Goal: Information Seeking & Learning: Learn about a topic

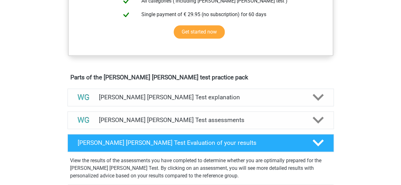
scroll to position [380, 0]
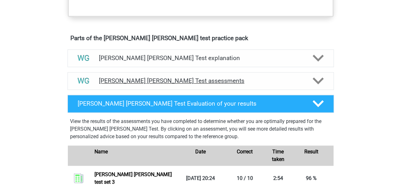
click at [233, 83] on h4 "Watson Glaser Test assessments" at bounding box center [200, 80] width 203 height 7
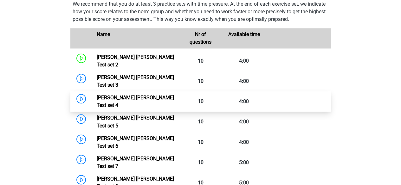
scroll to position [475, 0]
click at [135, 94] on link "Watson Glaser Test set 4" at bounding box center [135, 101] width 77 height 14
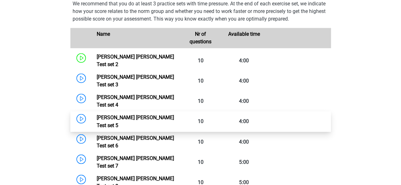
click at [149, 115] on link "Watson Glaser Test set 5" at bounding box center [135, 122] width 77 height 14
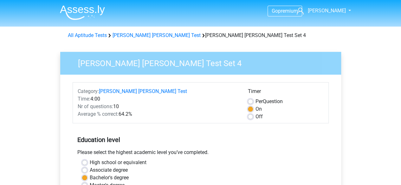
scroll to position [158, 0]
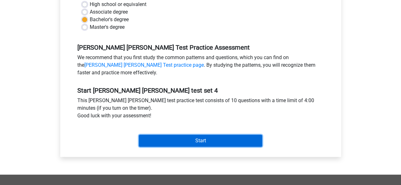
click at [183, 142] on input "Start" at bounding box center [200, 141] width 123 height 12
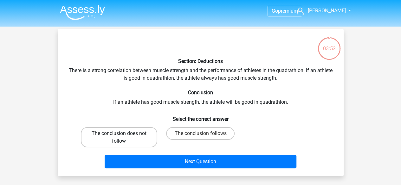
click at [136, 139] on label "The conclusion does not follow" at bounding box center [119, 137] width 76 height 20
click at [123, 138] on input "The conclusion does not follow" at bounding box center [121, 136] width 4 height 4
radio input "true"
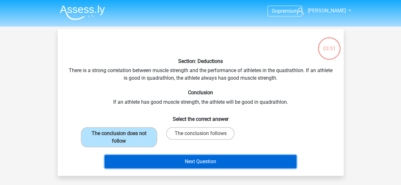
click at [165, 158] on button "Next Question" at bounding box center [201, 161] width 192 height 13
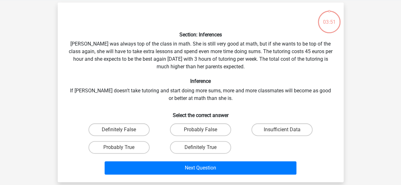
scroll to position [29, 0]
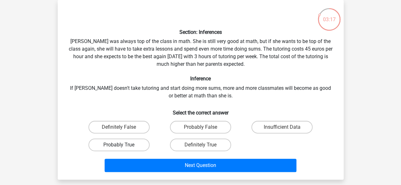
click at [125, 149] on label "Probably True" at bounding box center [118, 145] width 61 height 13
click at [123, 149] on input "Probably True" at bounding box center [121, 147] width 4 height 4
radio input "true"
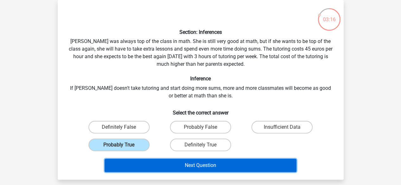
drag, startPoint x: 163, startPoint y: 167, endPoint x: 173, endPoint y: 163, distance: 10.7
click at [163, 167] on button "Next Question" at bounding box center [201, 165] width 192 height 13
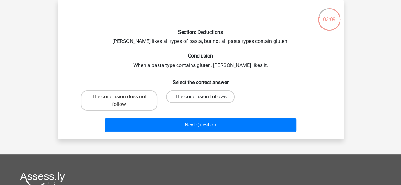
click at [178, 96] on label "The conclusion follows" at bounding box center [200, 97] width 68 height 13
click at [200, 97] on input "The conclusion follows" at bounding box center [202, 99] width 4 height 4
radio input "true"
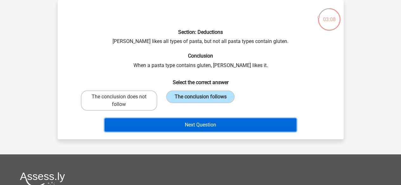
click at [188, 124] on button "Next Question" at bounding box center [201, 124] width 192 height 13
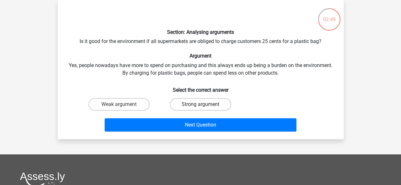
click at [194, 106] on label "Strong argument" at bounding box center [200, 104] width 61 height 13
click at [200, 106] on input "Strong argument" at bounding box center [202, 107] width 4 height 4
radio input "true"
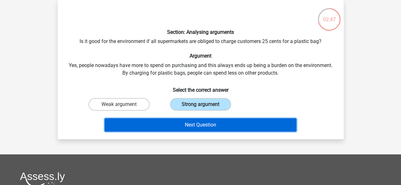
click at [199, 122] on button "Next Question" at bounding box center [201, 124] width 192 height 13
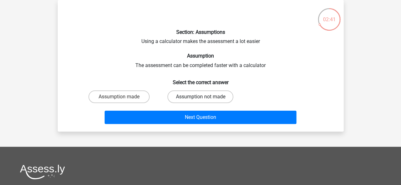
click at [198, 98] on label "Assumption not made" at bounding box center [200, 97] width 66 height 13
click at [200, 98] on input "Assumption not made" at bounding box center [202, 99] width 4 height 4
radio input "true"
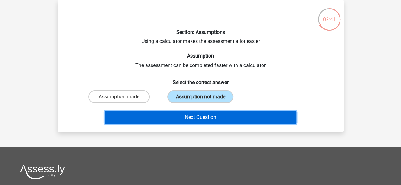
click at [193, 115] on button "Next Question" at bounding box center [201, 117] width 192 height 13
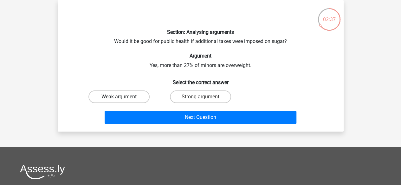
click at [131, 97] on label "Weak argument" at bounding box center [118, 97] width 61 height 13
click at [123, 97] on input "Weak argument" at bounding box center [121, 99] width 4 height 4
radio input "true"
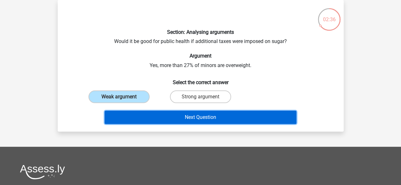
click at [180, 116] on button "Next Question" at bounding box center [201, 117] width 192 height 13
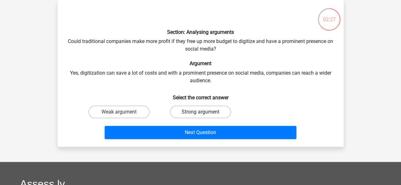
click at [179, 117] on label "Strong argument" at bounding box center [200, 112] width 61 height 13
click at [200, 116] on input "Strong argument" at bounding box center [202, 114] width 4 height 4
radio input "true"
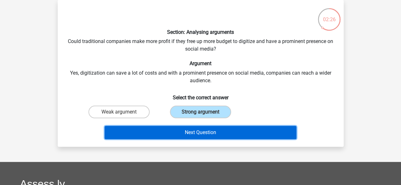
click at [222, 134] on button "Next Question" at bounding box center [201, 132] width 192 height 13
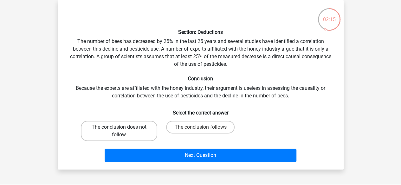
click at [136, 131] on label "The conclusion does not follow" at bounding box center [119, 131] width 76 height 20
click at [123, 131] on input "The conclusion does not follow" at bounding box center [121, 129] width 4 height 4
radio input "true"
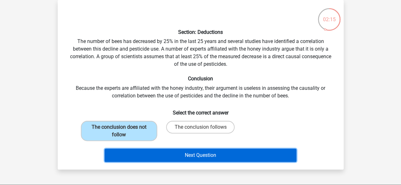
drag, startPoint x: 181, startPoint y: 152, endPoint x: 185, endPoint y: 152, distance: 4.4
click at [181, 152] on button "Next Question" at bounding box center [201, 155] width 192 height 13
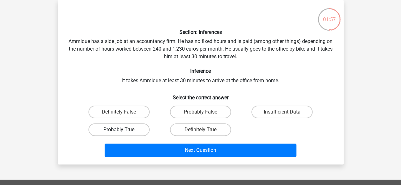
click at [126, 125] on label "Probably True" at bounding box center [118, 130] width 61 height 13
click at [123, 130] on input "Probably True" at bounding box center [121, 132] width 4 height 4
radio input "true"
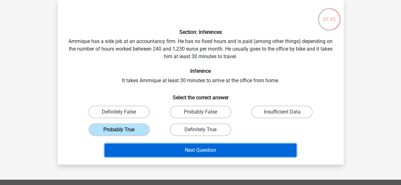
click at [259, 145] on button "Next Question" at bounding box center [201, 150] width 192 height 13
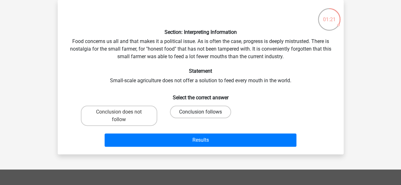
click at [185, 113] on label "Conclusion follows" at bounding box center [200, 112] width 61 height 13
click at [200, 113] on input "Conclusion follows" at bounding box center [202, 114] width 4 height 4
radio input "true"
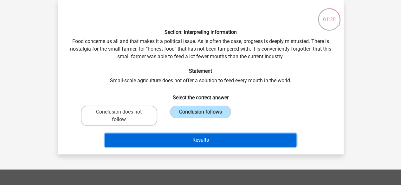
click at [188, 137] on button "Results" at bounding box center [201, 140] width 192 height 13
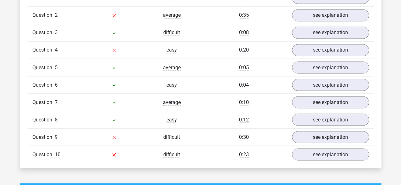
scroll to position [570, 0]
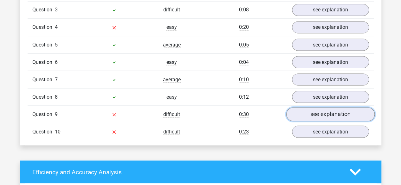
click at [299, 108] on link "see explanation" at bounding box center [330, 115] width 88 height 14
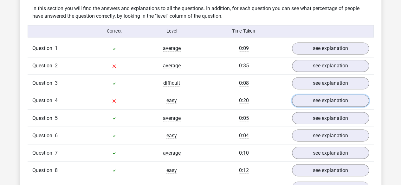
scroll to position [507, 0]
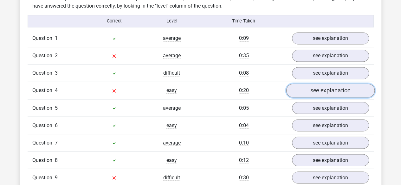
click at [308, 84] on link "see explanation" at bounding box center [330, 91] width 88 height 14
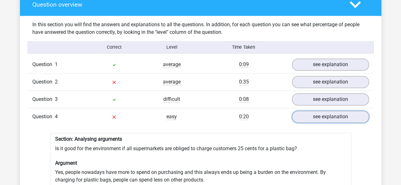
scroll to position [475, 0]
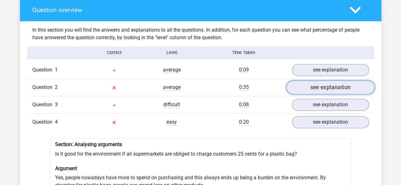
click at [306, 83] on link "see explanation" at bounding box center [330, 88] width 88 height 14
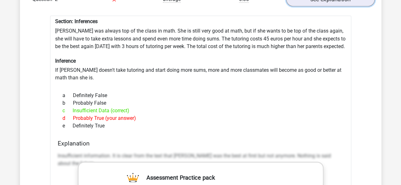
scroll to position [570, 0]
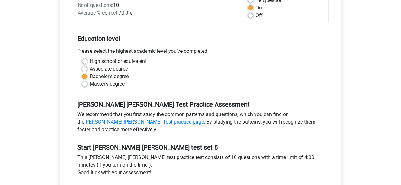
scroll to position [158, 0]
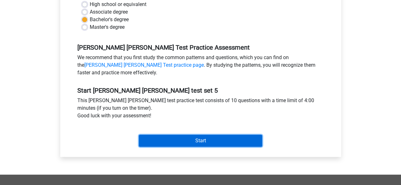
click at [230, 142] on input "Start" at bounding box center [200, 141] width 123 height 12
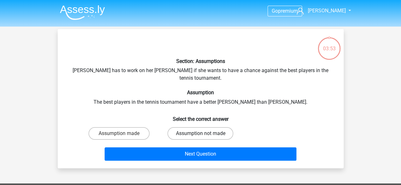
click at [189, 127] on label "Assumption not made" at bounding box center [200, 133] width 66 height 13
click at [200, 134] on input "Assumption not made" at bounding box center [202, 136] width 4 height 4
radio input "true"
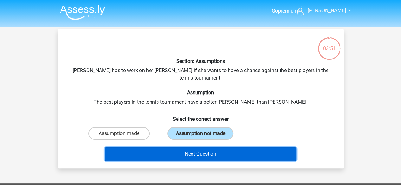
drag, startPoint x: 210, startPoint y: 146, endPoint x: 214, endPoint y: 145, distance: 3.8
click at [211, 148] on button "Next Question" at bounding box center [201, 154] width 192 height 13
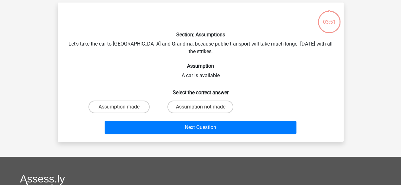
scroll to position [29, 0]
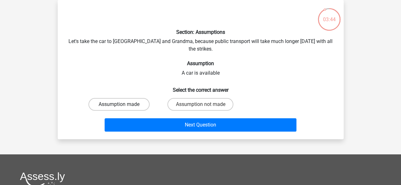
click at [126, 98] on label "Assumption made" at bounding box center [118, 104] width 61 height 13
click at [123, 105] on input "Assumption made" at bounding box center [121, 107] width 4 height 4
radio input "true"
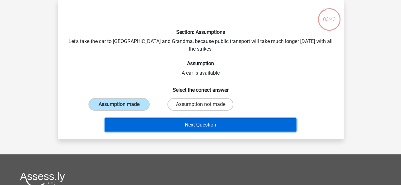
click at [220, 118] on button "Next Question" at bounding box center [201, 124] width 192 height 13
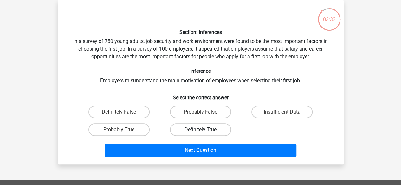
click at [194, 129] on label "Definitely True" at bounding box center [200, 130] width 61 height 13
click at [200, 130] on input "Definitely True" at bounding box center [202, 132] width 4 height 4
radio input "true"
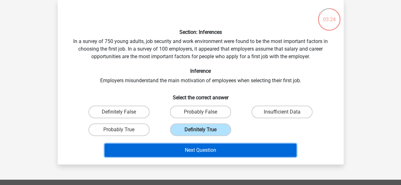
click at [208, 149] on button "Next Question" at bounding box center [201, 150] width 192 height 13
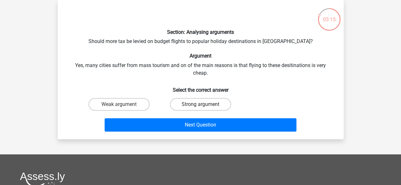
drag, startPoint x: 189, startPoint y: 106, endPoint x: 195, endPoint y: 113, distance: 9.7
click at [189, 107] on label "Strong argument" at bounding box center [200, 104] width 61 height 13
click at [200, 107] on input "Strong argument" at bounding box center [202, 107] width 4 height 4
radio input "true"
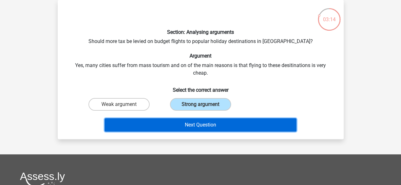
click at [207, 122] on button "Next Question" at bounding box center [201, 124] width 192 height 13
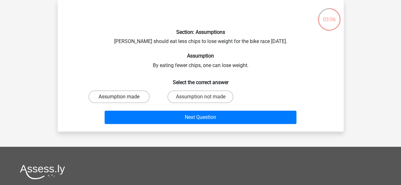
click at [129, 98] on label "Assumption made" at bounding box center [118, 97] width 61 height 13
click at [123, 98] on input "Assumption made" at bounding box center [121, 99] width 4 height 4
radio input "true"
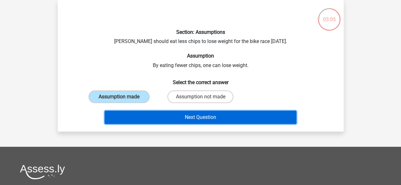
click at [230, 118] on button "Next Question" at bounding box center [201, 117] width 192 height 13
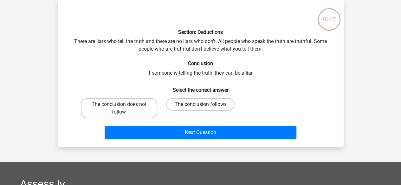
drag, startPoint x: 191, startPoint y: 104, endPoint x: 194, endPoint y: 110, distance: 6.5
click at [191, 104] on label "The conclusion follows" at bounding box center [200, 104] width 68 height 13
click at [200, 105] on input "The conclusion follows" at bounding box center [202, 107] width 4 height 4
radio input "true"
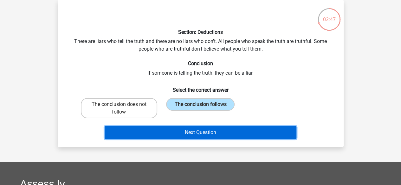
click at [205, 132] on button "Next Question" at bounding box center [201, 132] width 192 height 13
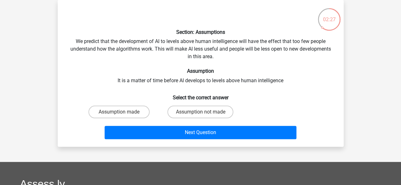
click at [134, 119] on div "Assumption made" at bounding box center [118, 112] width 81 height 18
click at [143, 112] on label "Assumption made" at bounding box center [118, 112] width 61 height 13
click at [123, 112] on input "Assumption made" at bounding box center [121, 114] width 4 height 4
radio input "true"
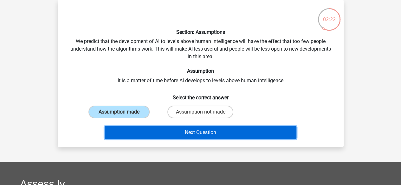
click at [189, 126] on button "Next Question" at bounding box center [201, 132] width 192 height 13
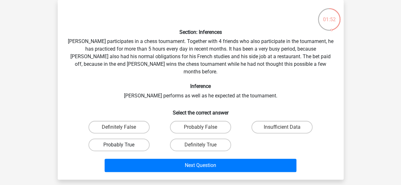
click at [131, 139] on label "Probably True" at bounding box center [118, 145] width 61 height 13
click at [123, 145] on input "Probably True" at bounding box center [121, 147] width 4 height 4
radio input "true"
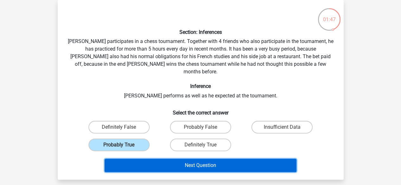
click at [170, 159] on button "Next Question" at bounding box center [201, 165] width 192 height 13
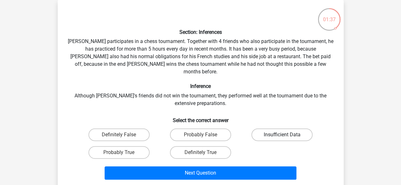
drag, startPoint x: 264, startPoint y: 124, endPoint x: 259, endPoint y: 133, distance: 10.8
click at [264, 129] on label "Insufficient Data" at bounding box center [281, 135] width 61 height 13
click at [282, 135] on input "Insufficient Data" at bounding box center [284, 137] width 4 height 4
radio input "true"
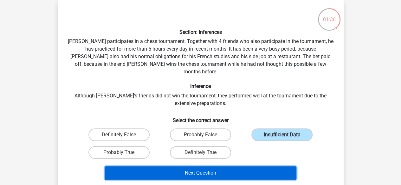
click at [239, 167] on button "Next Question" at bounding box center [201, 173] width 192 height 13
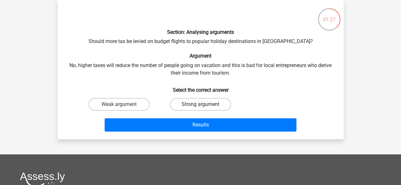
click at [211, 104] on label "Strong argument" at bounding box center [200, 104] width 61 height 13
click at [204, 105] on input "Strong argument" at bounding box center [202, 107] width 4 height 4
radio input "true"
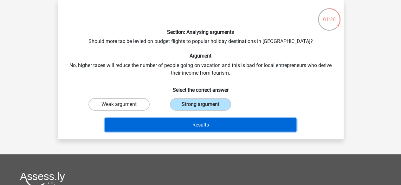
click at [220, 126] on button "Results" at bounding box center [201, 124] width 192 height 13
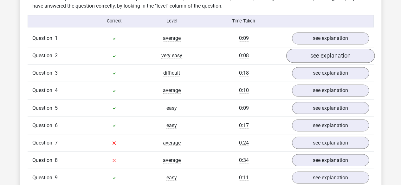
scroll to position [570, 0]
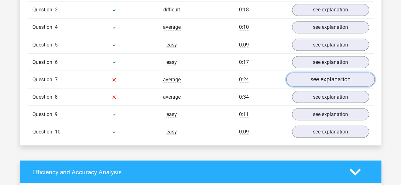
click at [303, 73] on link "see explanation" at bounding box center [330, 80] width 88 height 14
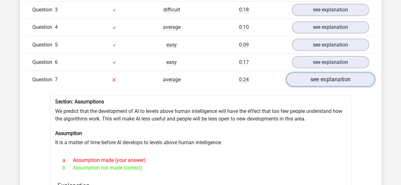
click at [302, 73] on link "see explanation" at bounding box center [330, 80] width 88 height 14
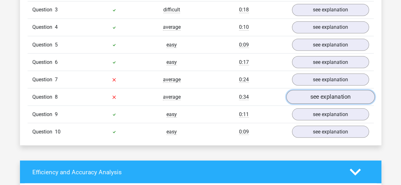
click at [308, 90] on link "see explanation" at bounding box center [330, 97] width 88 height 14
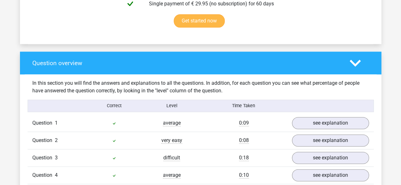
scroll to position [348, 0]
